Goal: Transaction & Acquisition: Purchase product/service

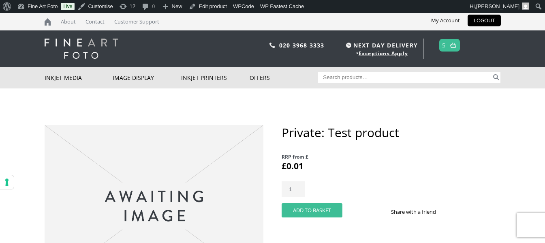
click at [324, 203] on button "Add to basket" at bounding box center [311, 210] width 61 height 14
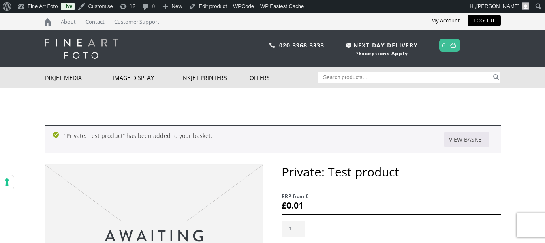
click at [453, 49] on link at bounding box center [453, 45] width 10 height 12
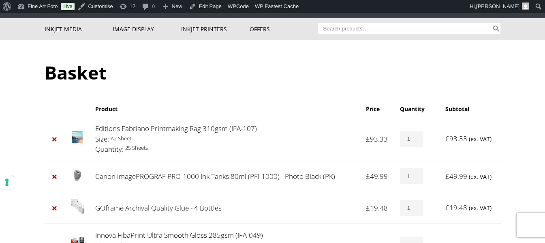
scroll to position [40, 0]
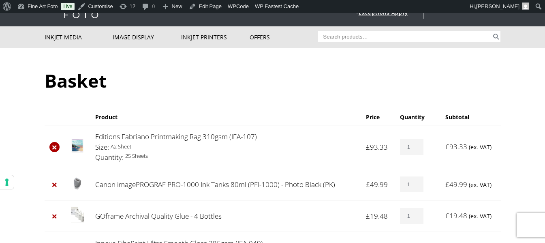
click at [53, 145] on link "×" at bounding box center [54, 147] width 11 height 11
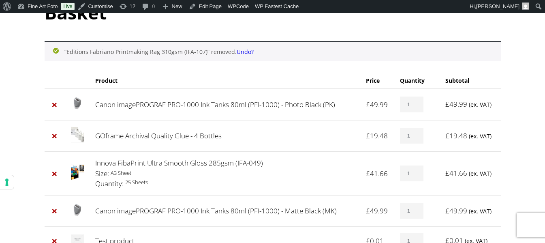
scroll to position [109, 0]
click at [55, 105] on link "×" at bounding box center [54, 104] width 11 height 11
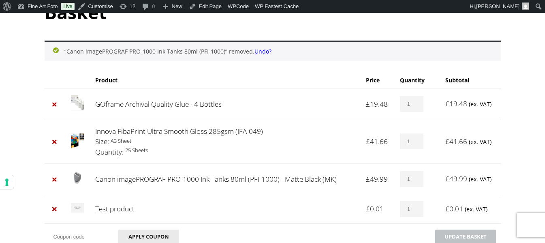
click at [55, 105] on link "×" at bounding box center [54, 104] width 11 height 11
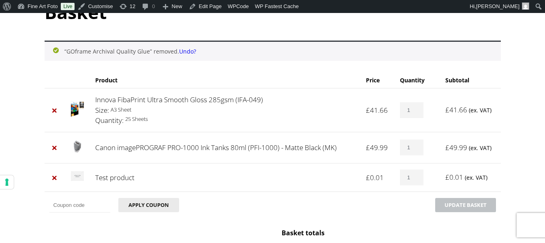
click at [55, 105] on link "×" at bounding box center [54, 110] width 11 height 11
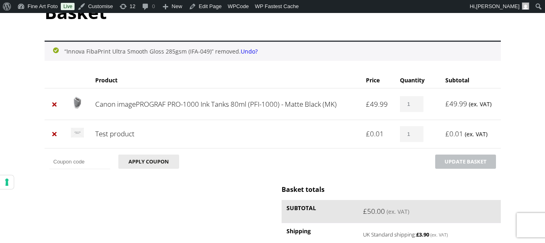
click at [55, 105] on link "×" at bounding box center [54, 104] width 11 height 11
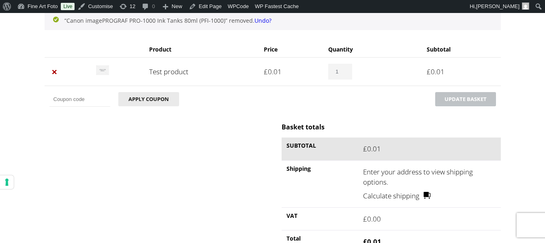
scroll to position [190, 0]
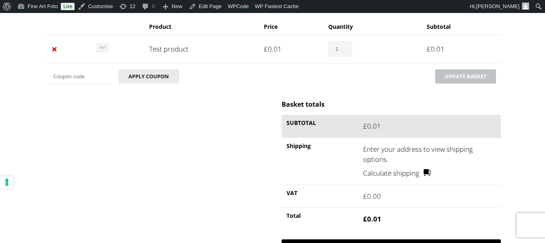
click at [385, 219] on div "Basket totals Subtotal £ 0.01 Shipping Enter your address to view shipping opti…" at bounding box center [390, 183] width 219 height 167
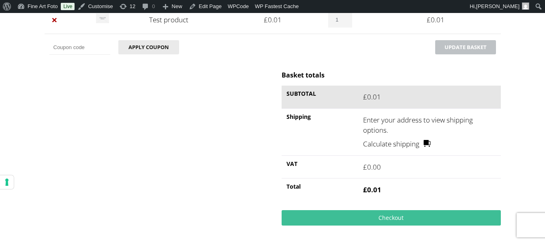
scroll to position [230, 0]
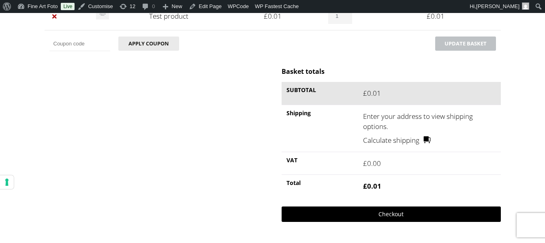
click at [386, 181] on div "Basket totals Subtotal £ 0.01 Shipping Enter your address to view shipping opti…" at bounding box center [390, 150] width 219 height 167
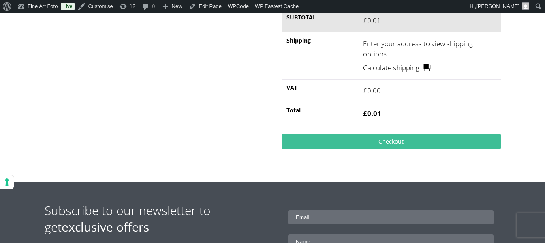
scroll to position [271, 0]
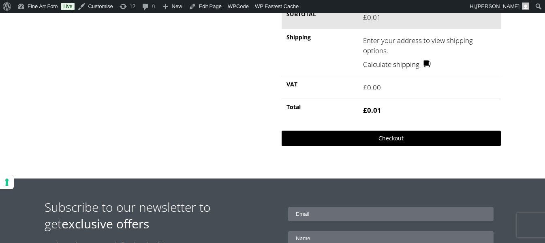
click at [398, 141] on link "Checkout" at bounding box center [390, 137] width 219 height 15
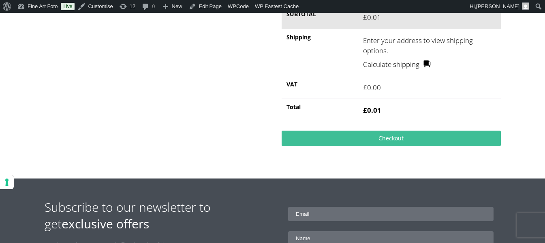
scroll to position [198, 0]
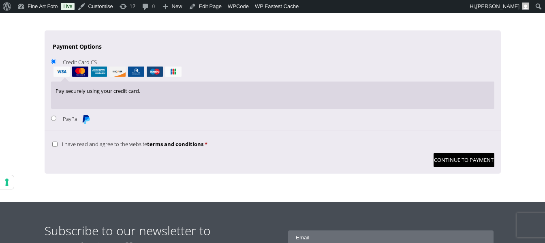
scroll to position [688, 0]
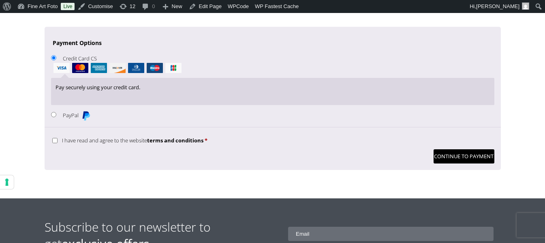
click at [53, 115] on input "PayPal" at bounding box center [53, 114] width 5 height 5
radio input "true"
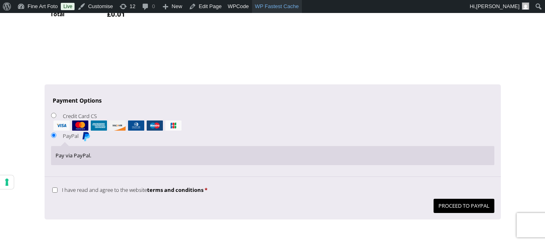
scroll to position [607, 0]
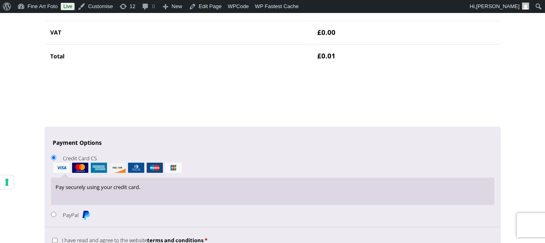
scroll to position [607, 0]
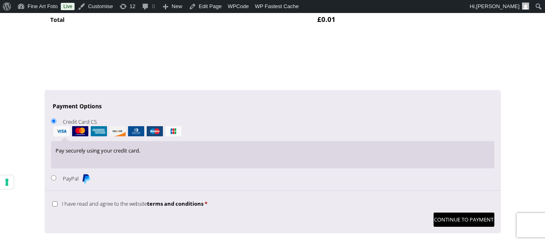
click at [53, 177] on input "PayPal" at bounding box center [53, 177] width 5 height 5
radio input "true"
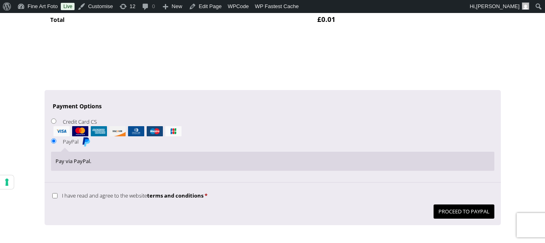
click at [55, 197] on input "I have read and agree to the website terms and conditions *" at bounding box center [54, 195] width 5 height 5
checkbox input "true"
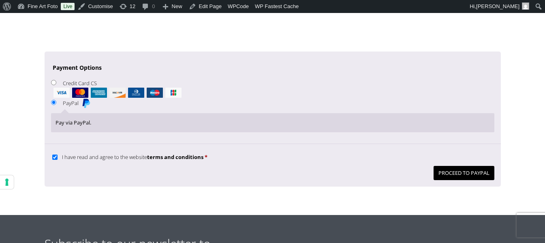
scroll to position [688, 0]
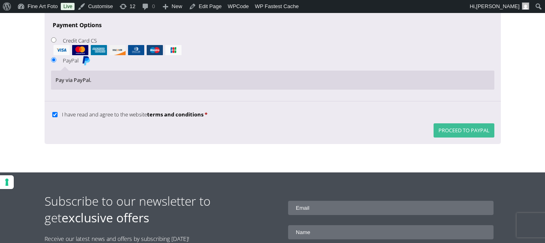
click at [458, 133] on button "Proceed to PayPal" at bounding box center [463, 130] width 61 height 14
